Goal: Transaction & Acquisition: Download file/media

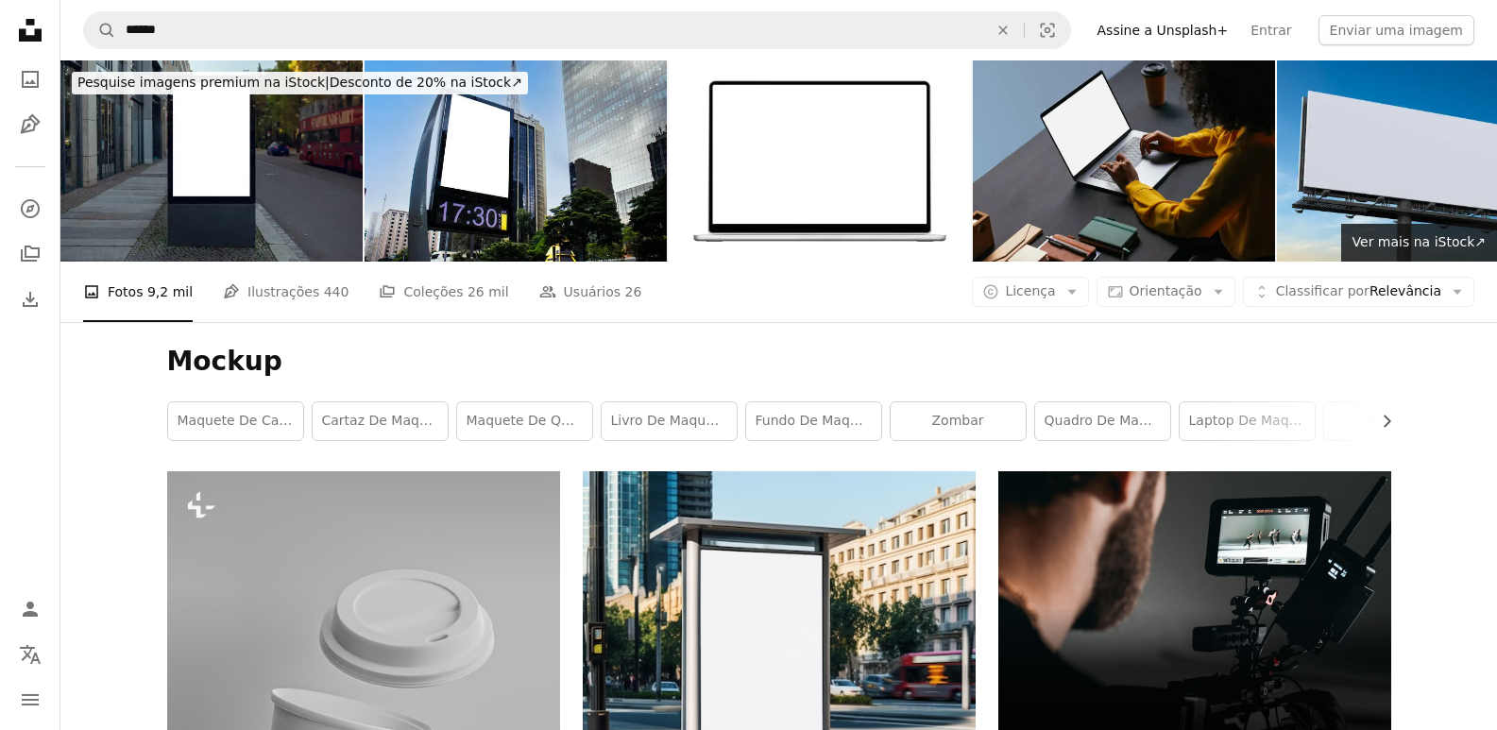
scroll to position [10859, 0]
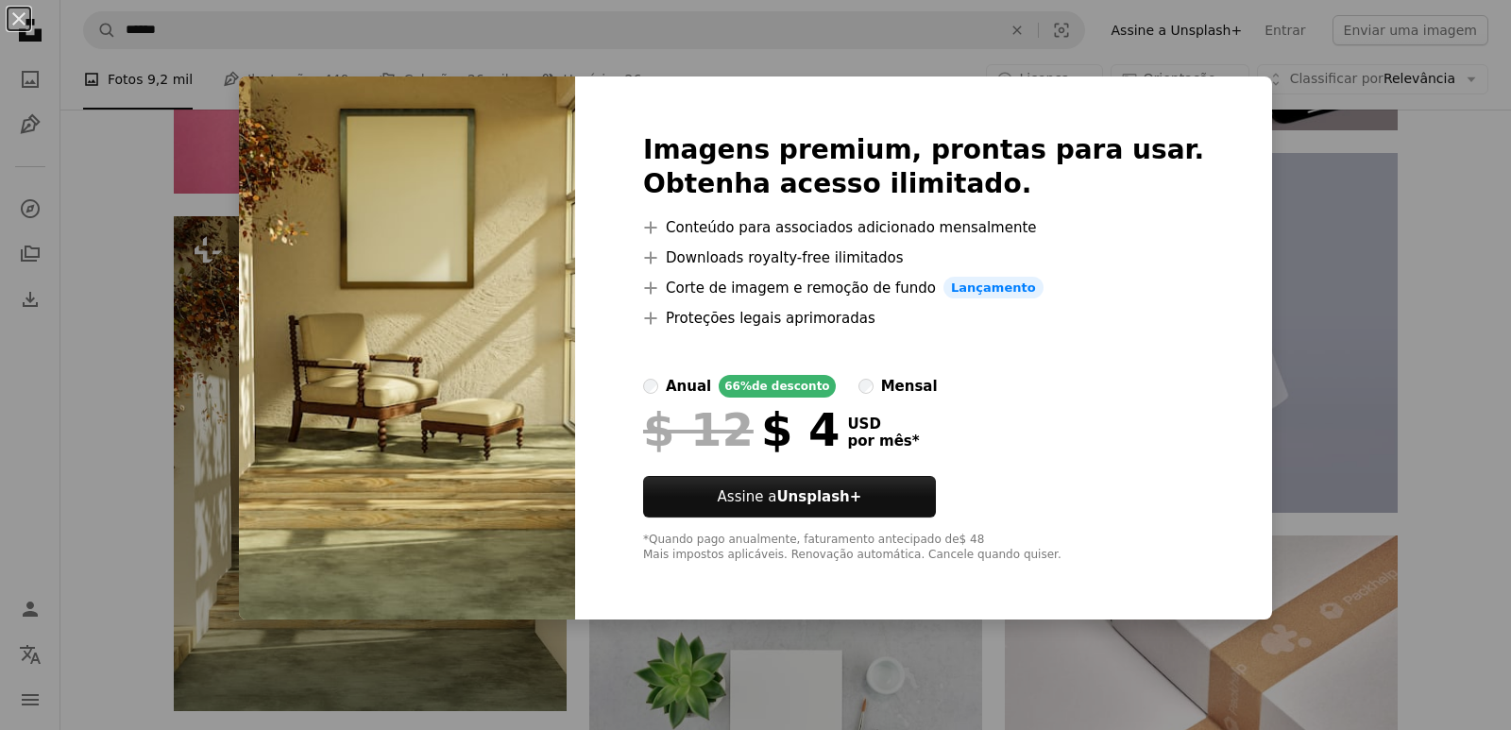
click at [1263, 97] on div "An X shape Imagens premium, prontas para usar. Obtenha acesso ilimitado. A plus…" at bounding box center [755, 365] width 1511 height 730
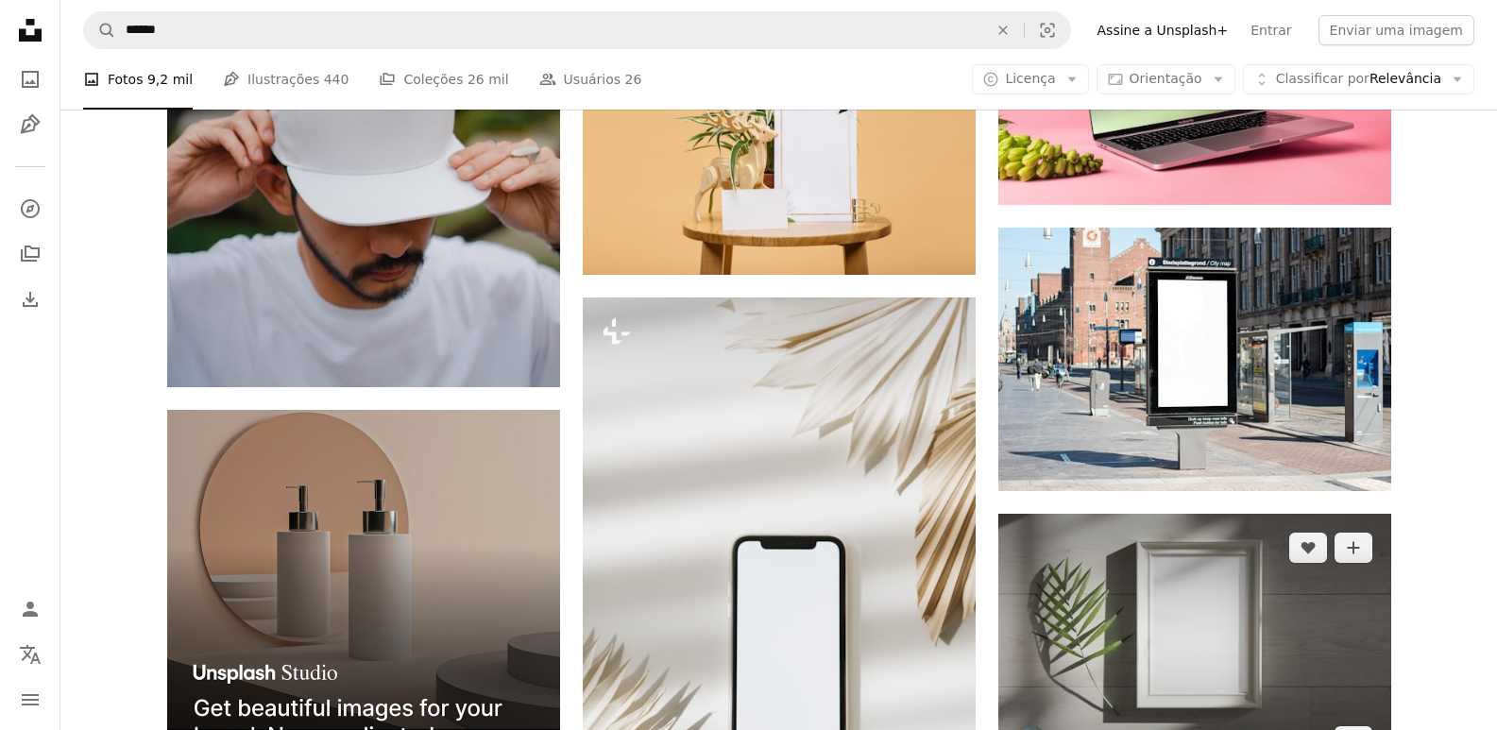
scroll to position [4060, 0]
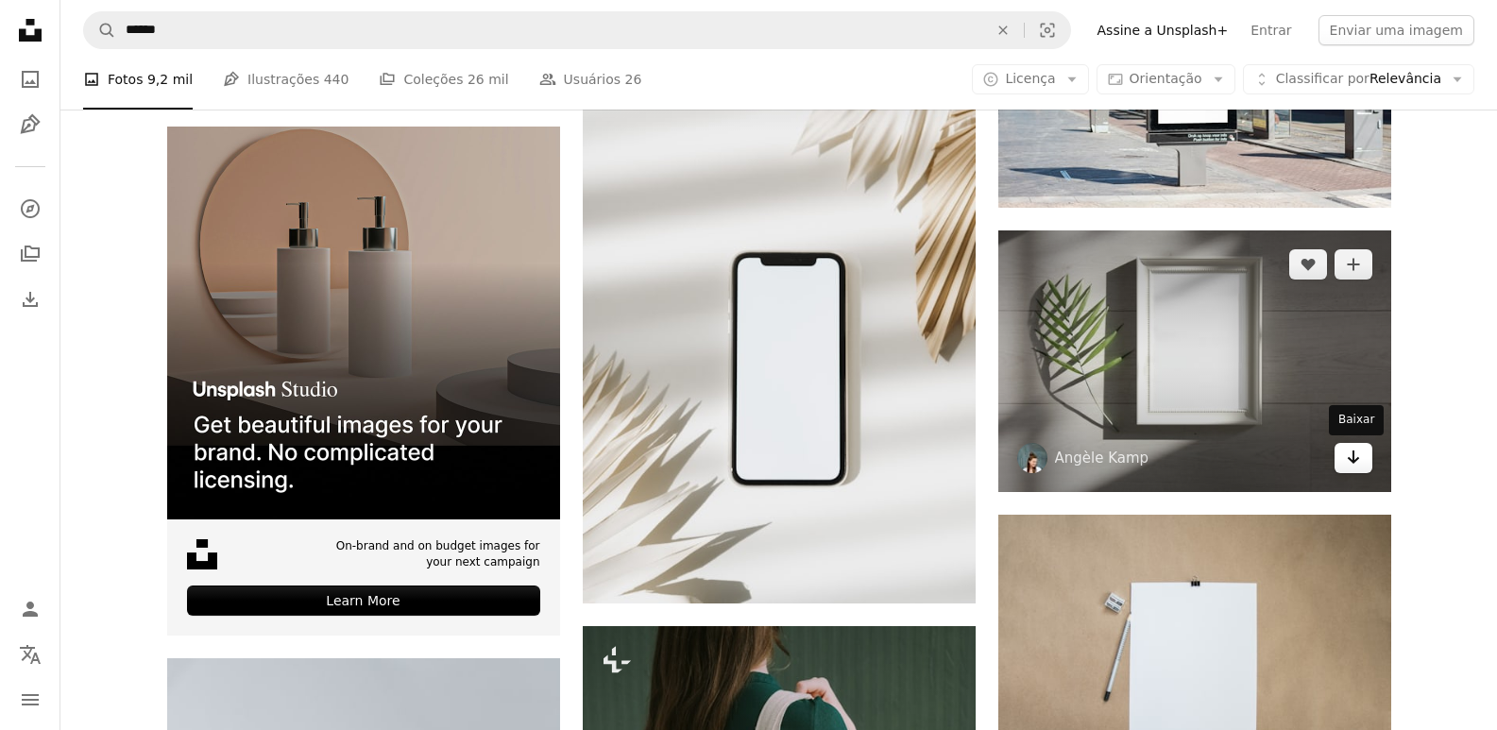
click at [1353, 457] on icon "Baixar" at bounding box center [1353, 456] width 12 height 13
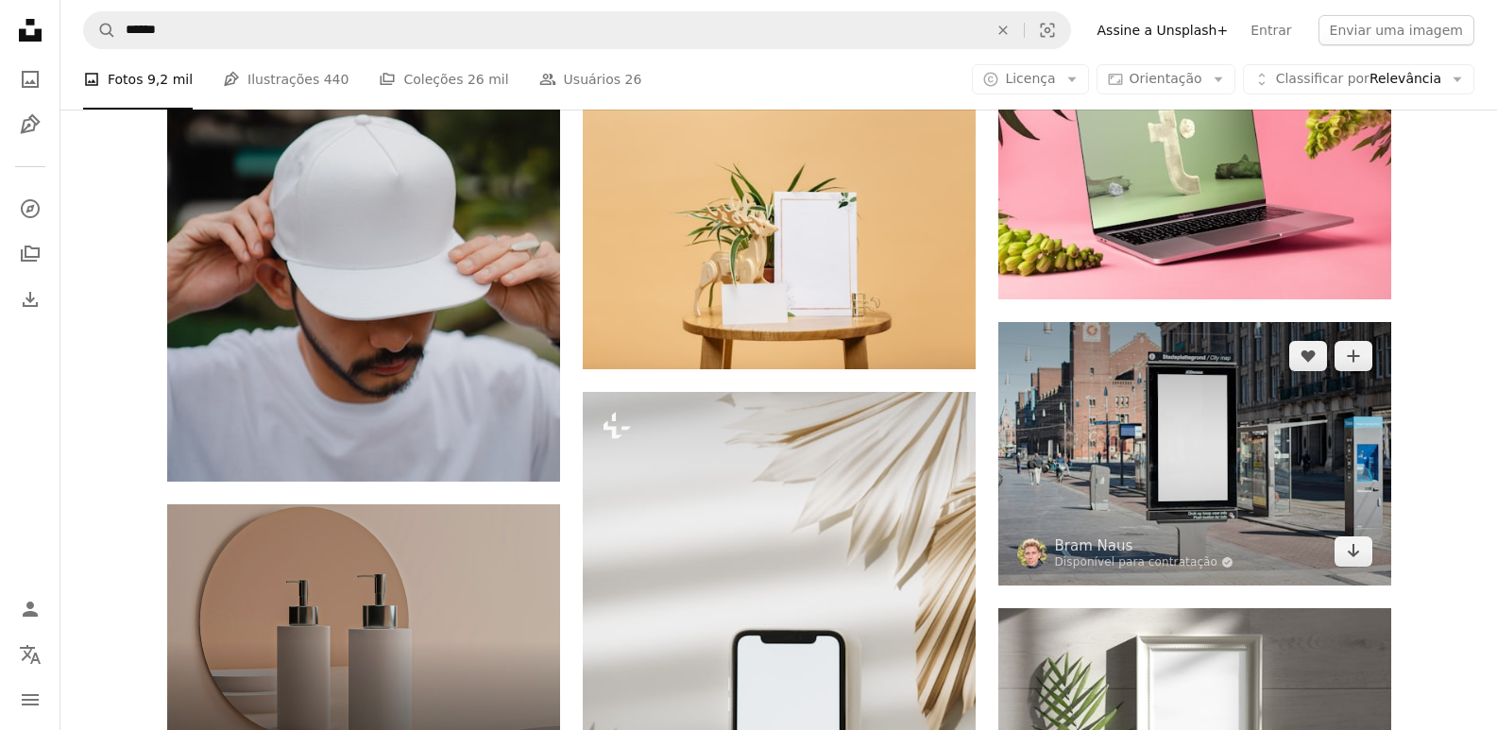
scroll to position [3872, 0]
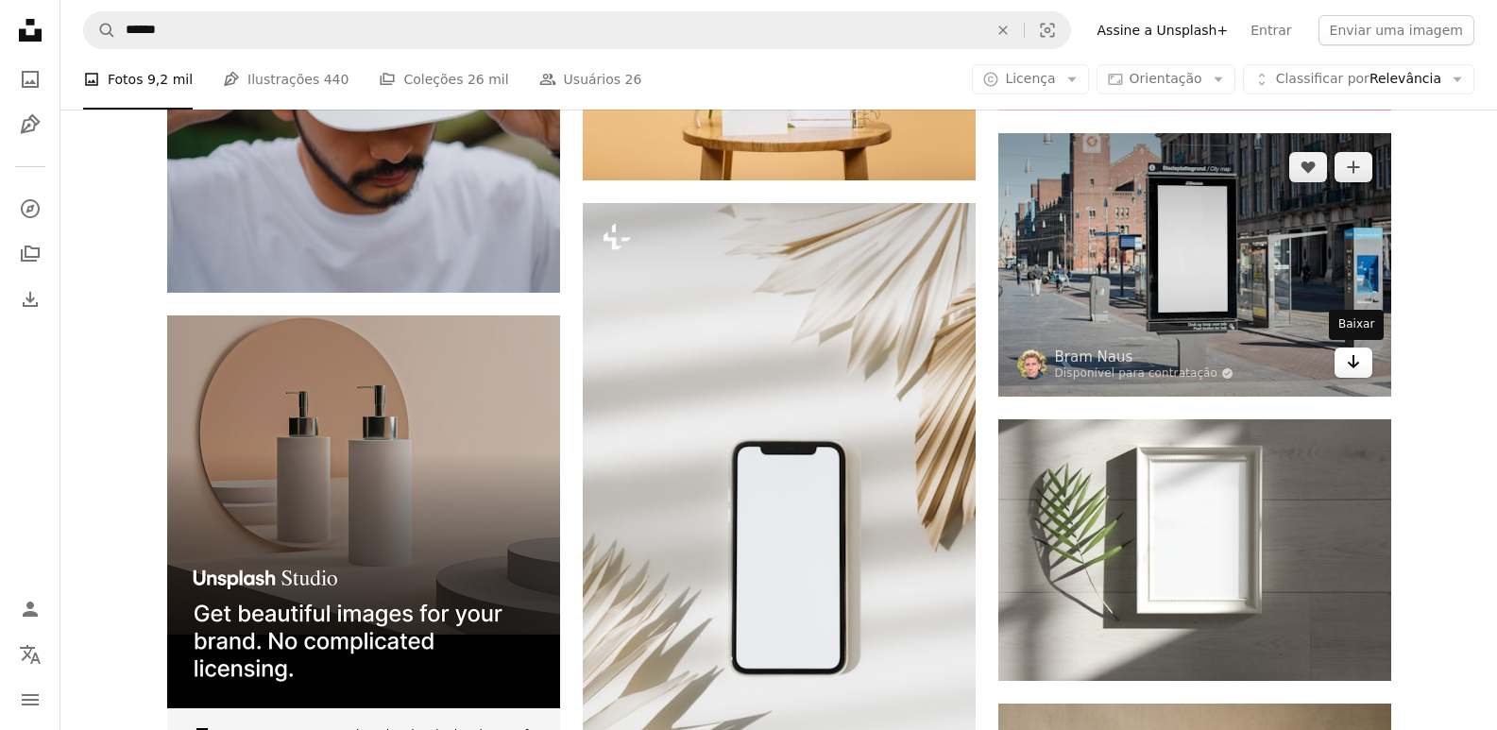
click at [1364, 369] on link "Arrow pointing down" at bounding box center [1353, 362] width 38 height 30
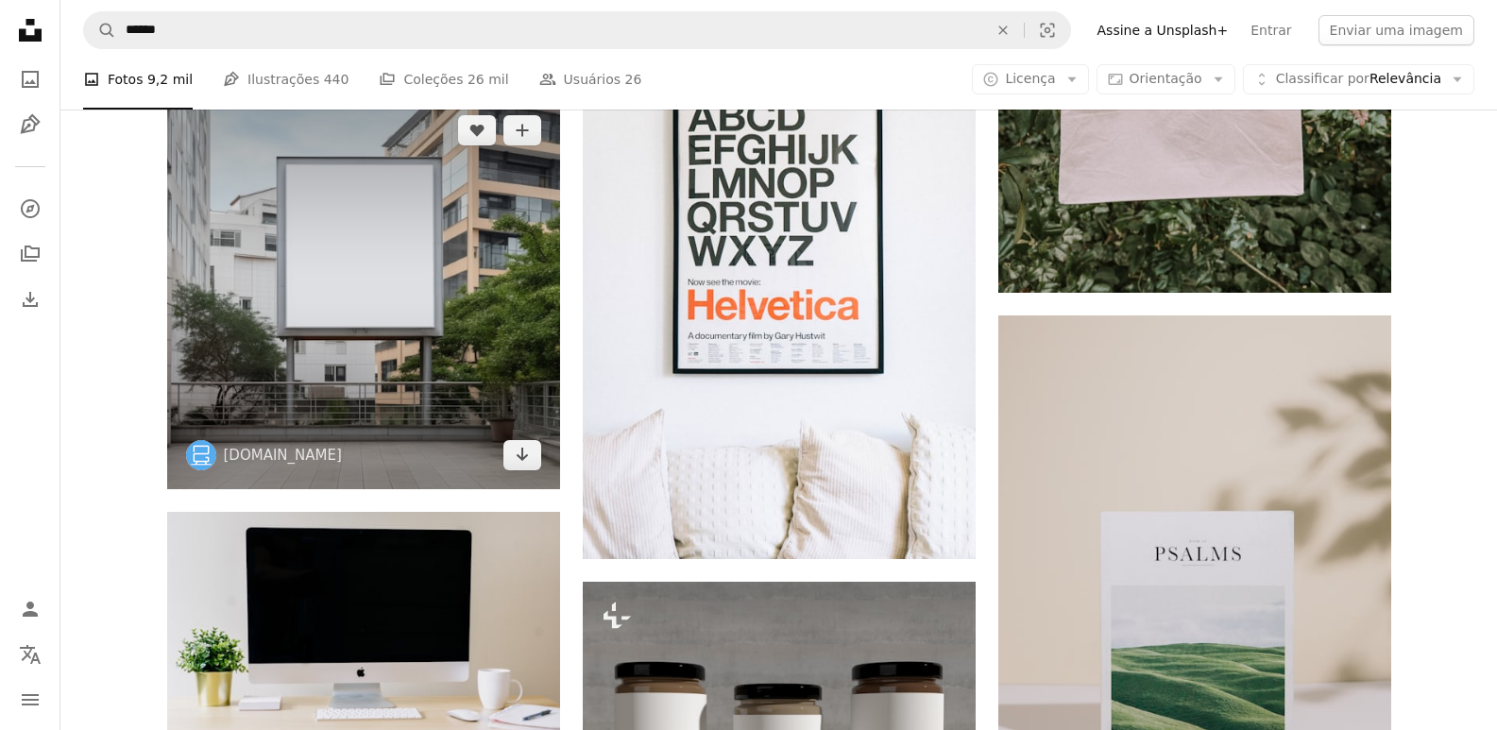
scroll to position [8687, 0]
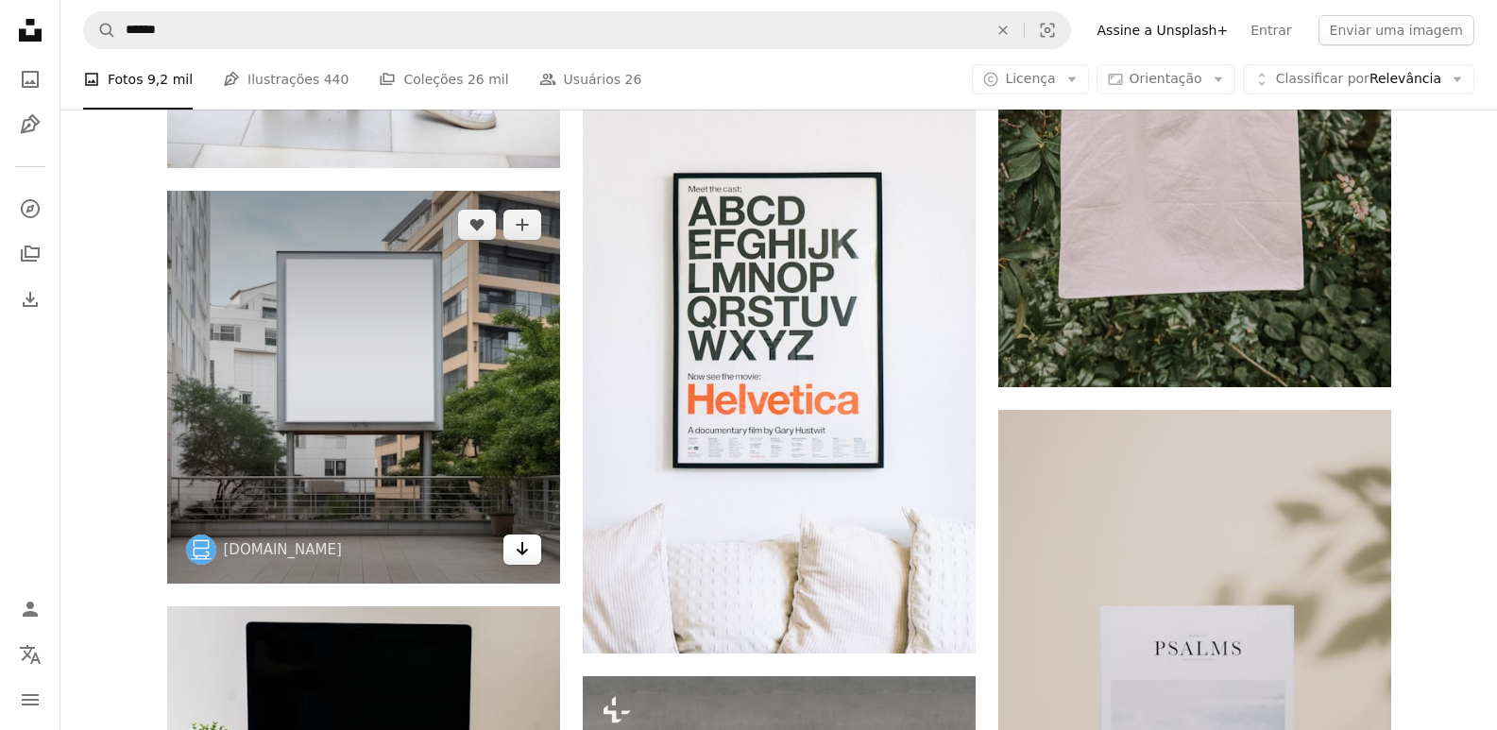
click at [532, 556] on link "Arrow pointing down" at bounding box center [522, 549] width 38 height 30
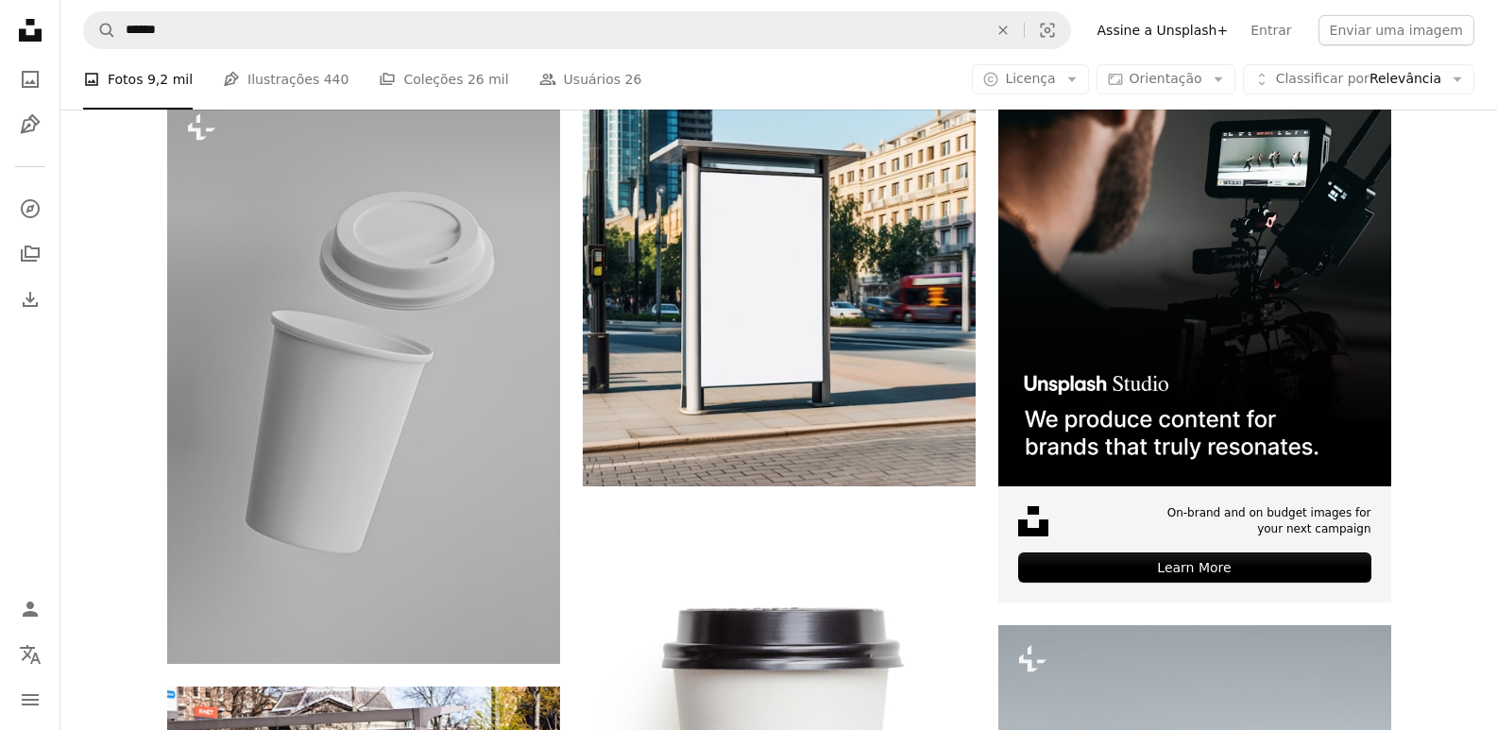
scroll to position [283, 0]
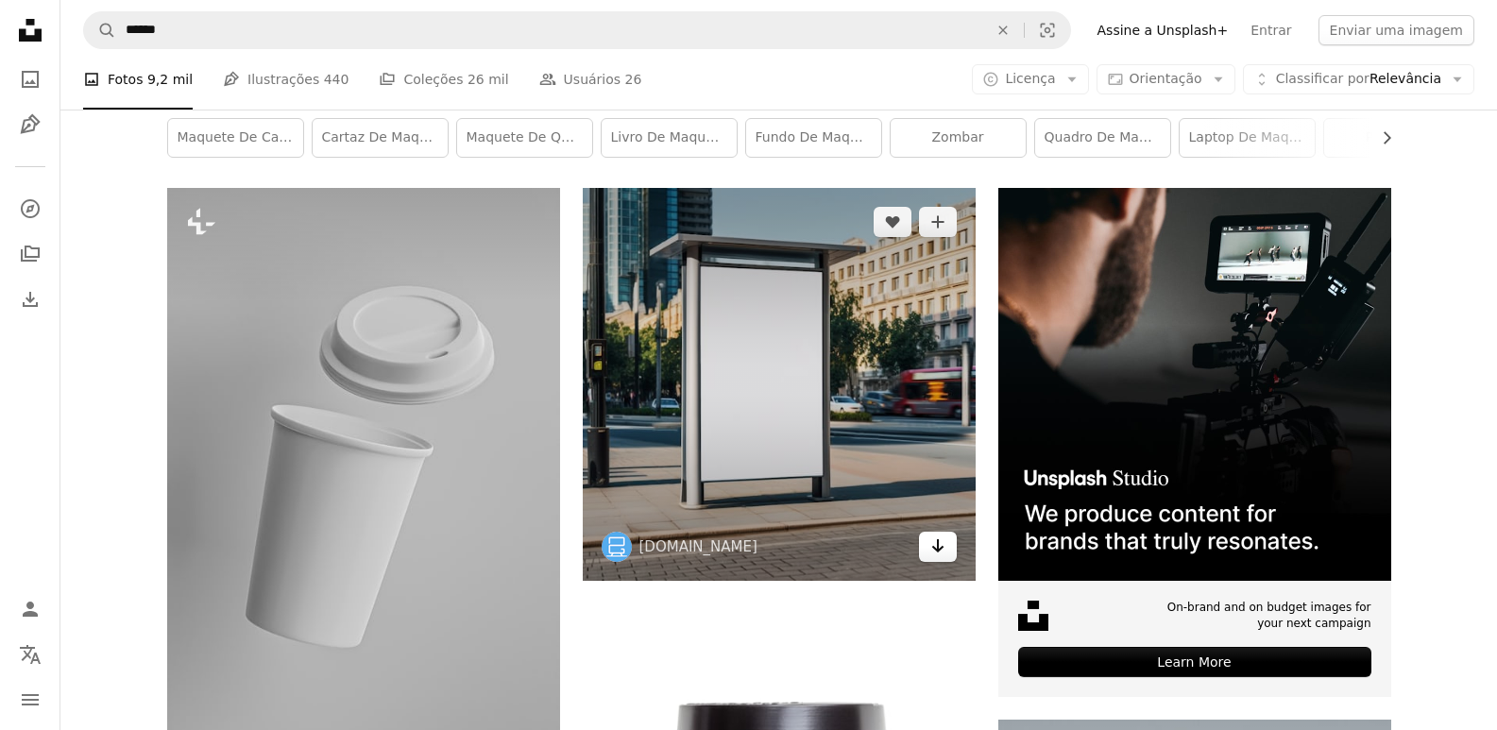
click at [941, 558] on link "Arrow pointing down" at bounding box center [938, 547] width 38 height 30
